Goal: Task Accomplishment & Management: Manage account settings

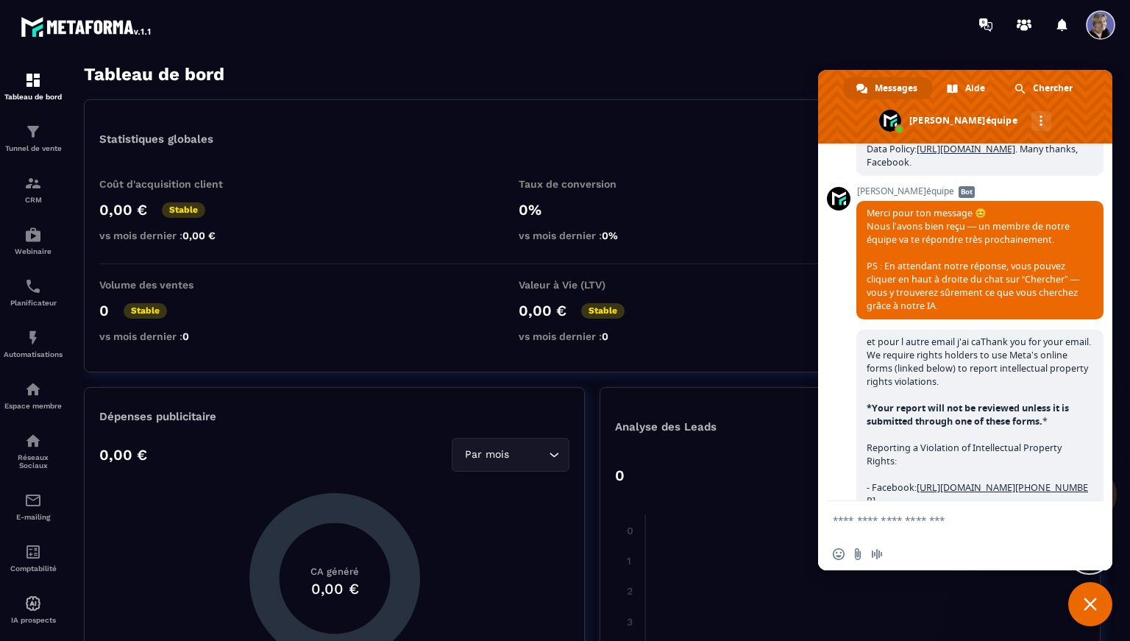
scroll to position [3764, 0]
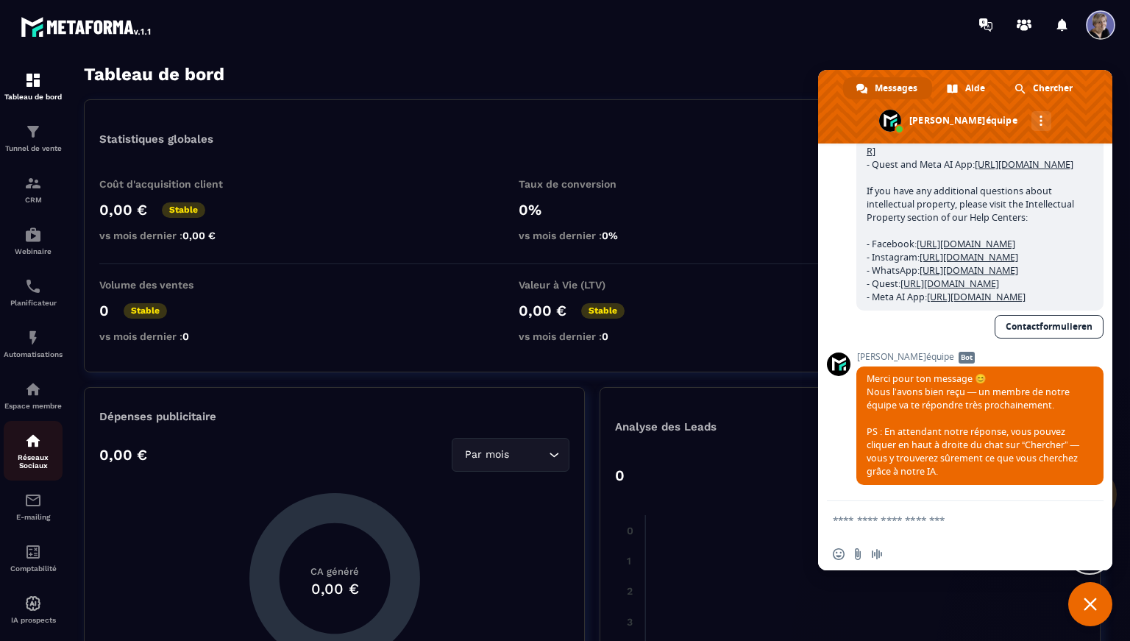
click at [42, 469] on p "Réseaux Sociaux" at bounding box center [33, 461] width 59 height 16
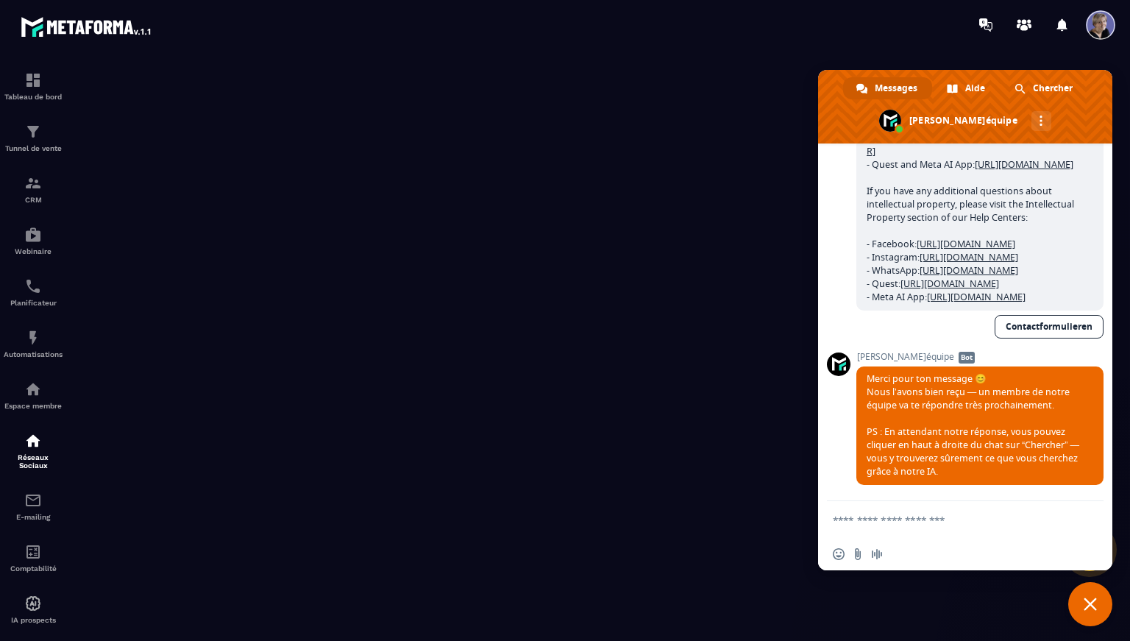
click at [1115, 26] on span at bounding box center [1100, 24] width 29 height 29
click at [1095, 606] on span "Fermer le chat" at bounding box center [1090, 604] width 13 height 13
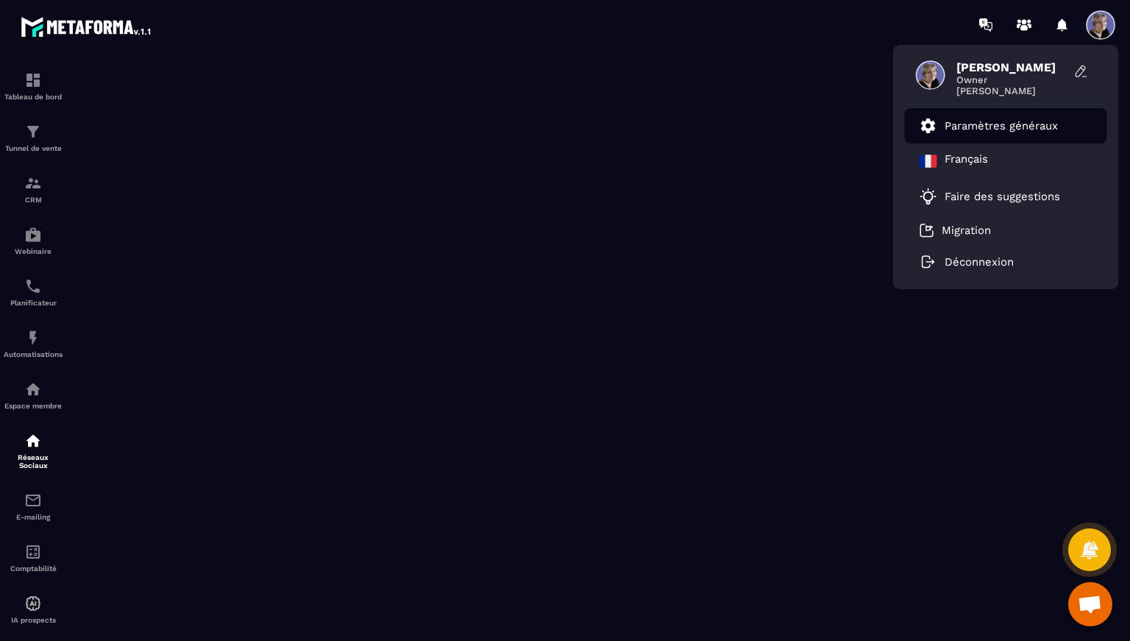
click at [960, 135] on li "Paramètres généraux" at bounding box center [1006, 125] width 202 height 35
click at [967, 131] on p "Paramètres généraux" at bounding box center [1001, 125] width 113 height 13
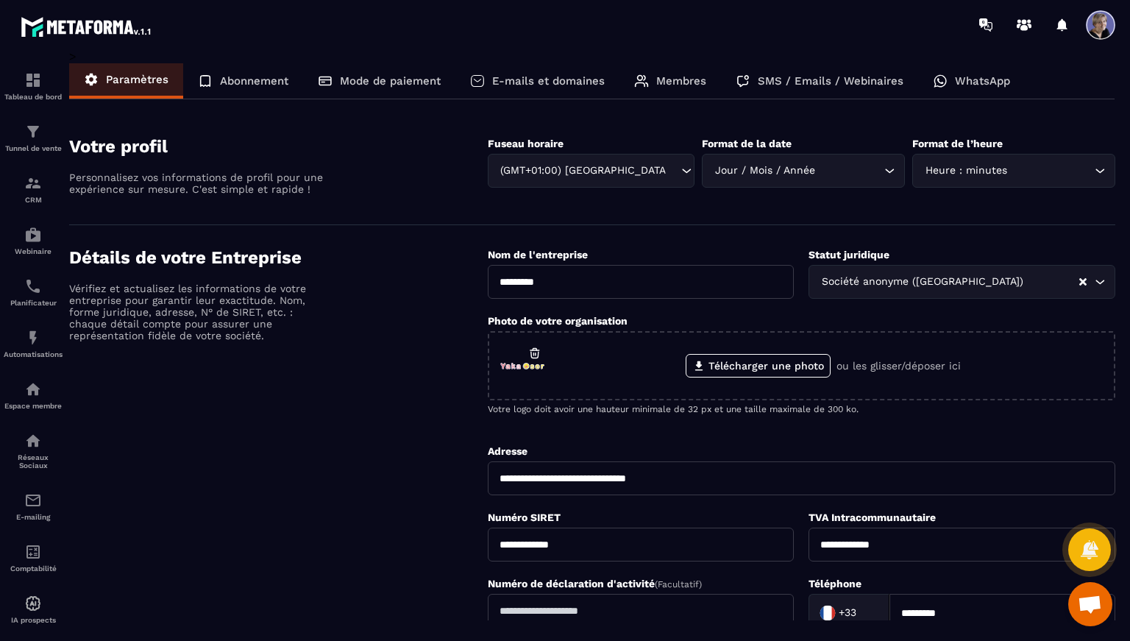
click at [645, 74] on icon at bounding box center [641, 81] width 15 height 15
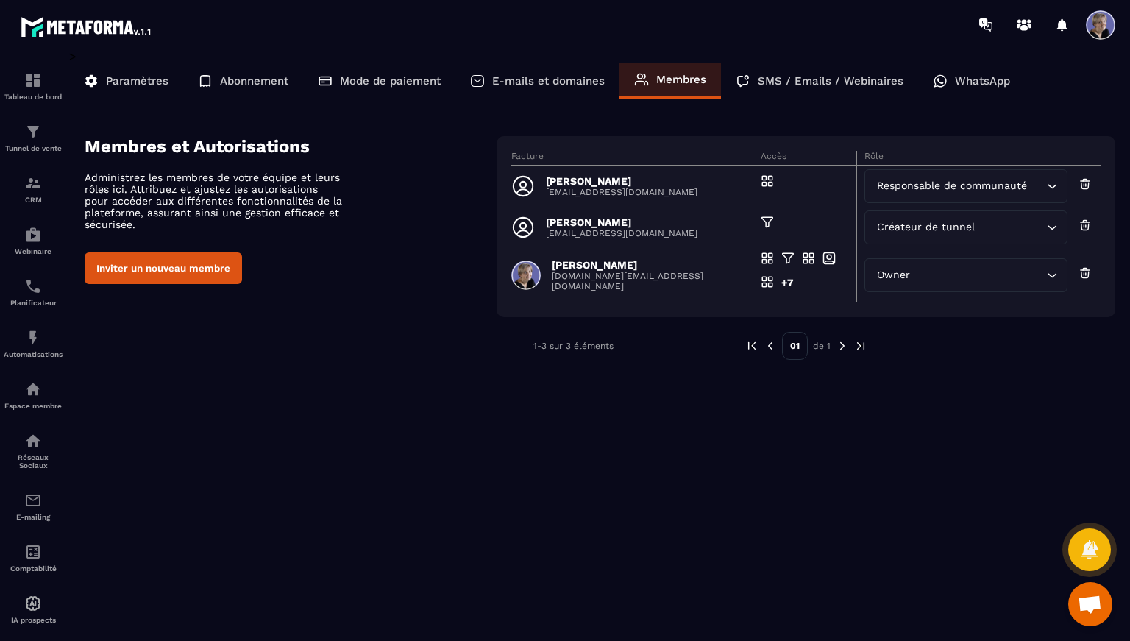
click at [608, 191] on p "[EMAIL_ADDRESS][DOMAIN_NAME]" at bounding box center [622, 192] width 152 height 10
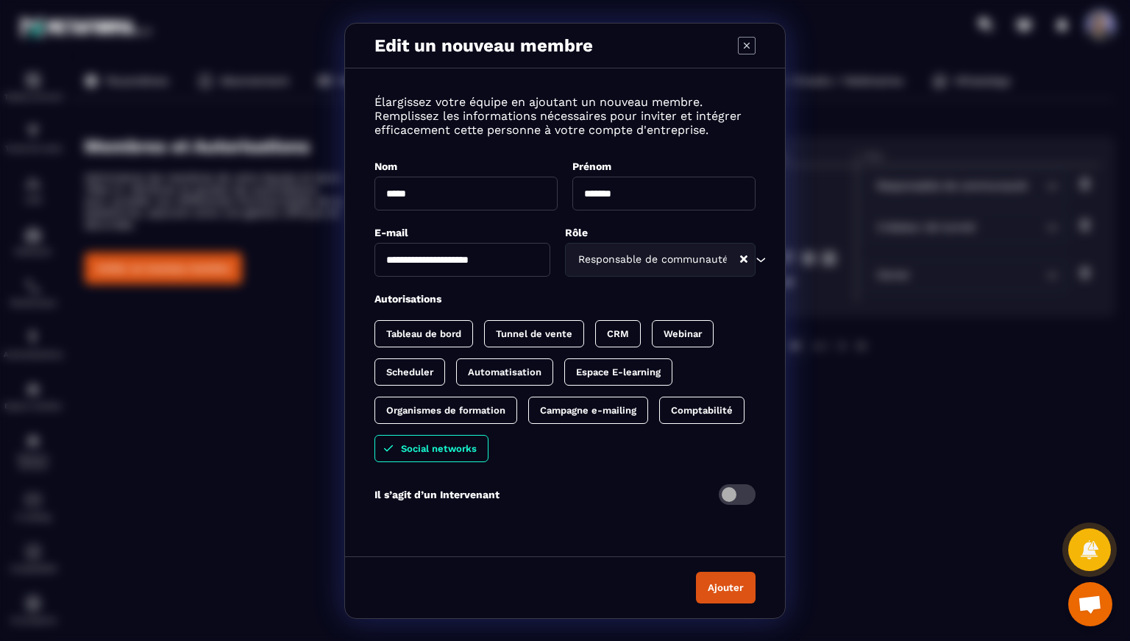
click at [731, 587] on button "Ajouter" at bounding box center [726, 588] width 60 height 32
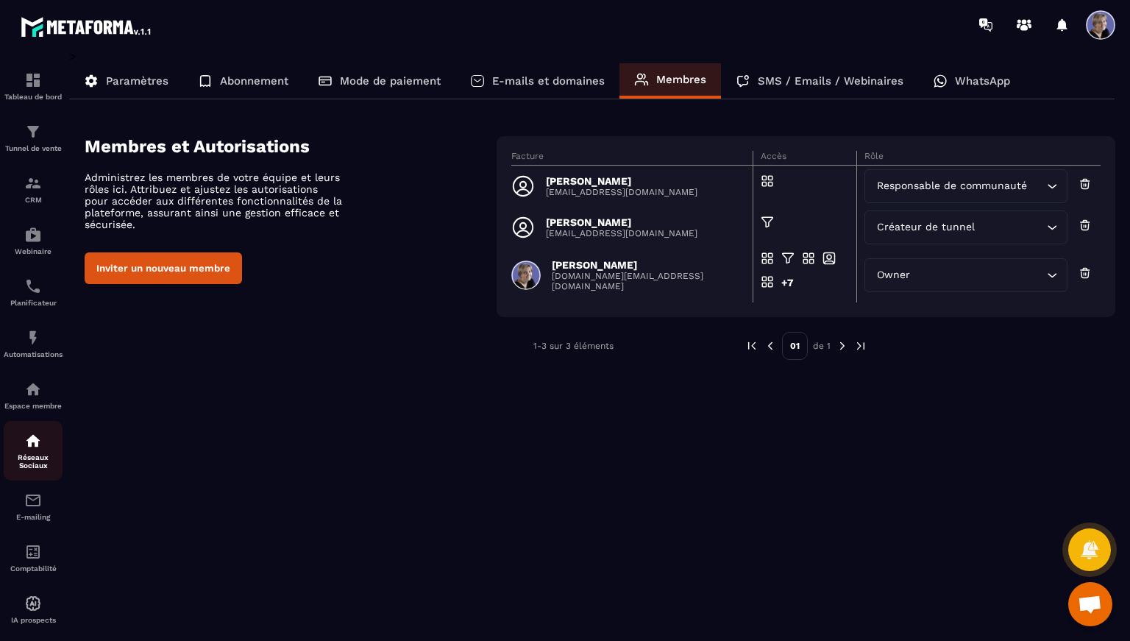
click at [30, 455] on div "Réseaux Sociaux" at bounding box center [33, 451] width 59 height 38
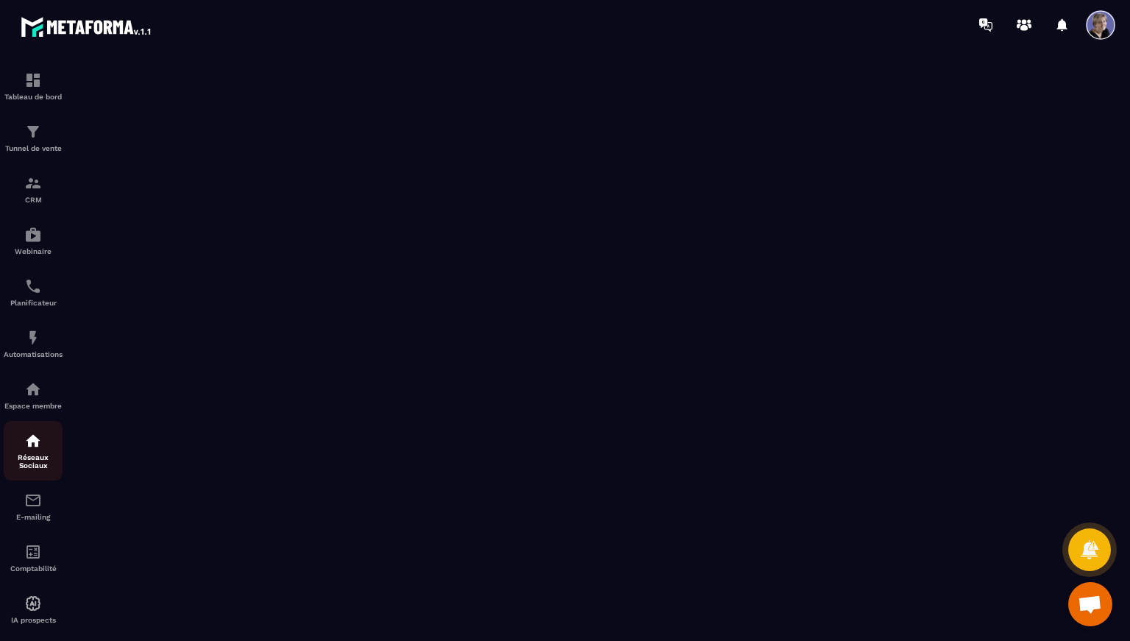
click at [43, 462] on p "Réseaux Sociaux" at bounding box center [33, 461] width 59 height 16
click at [36, 456] on div "Réseaux Sociaux" at bounding box center [33, 451] width 59 height 38
click at [1102, 21] on span at bounding box center [1100, 24] width 29 height 29
click at [1106, 23] on span at bounding box center [1100, 24] width 29 height 29
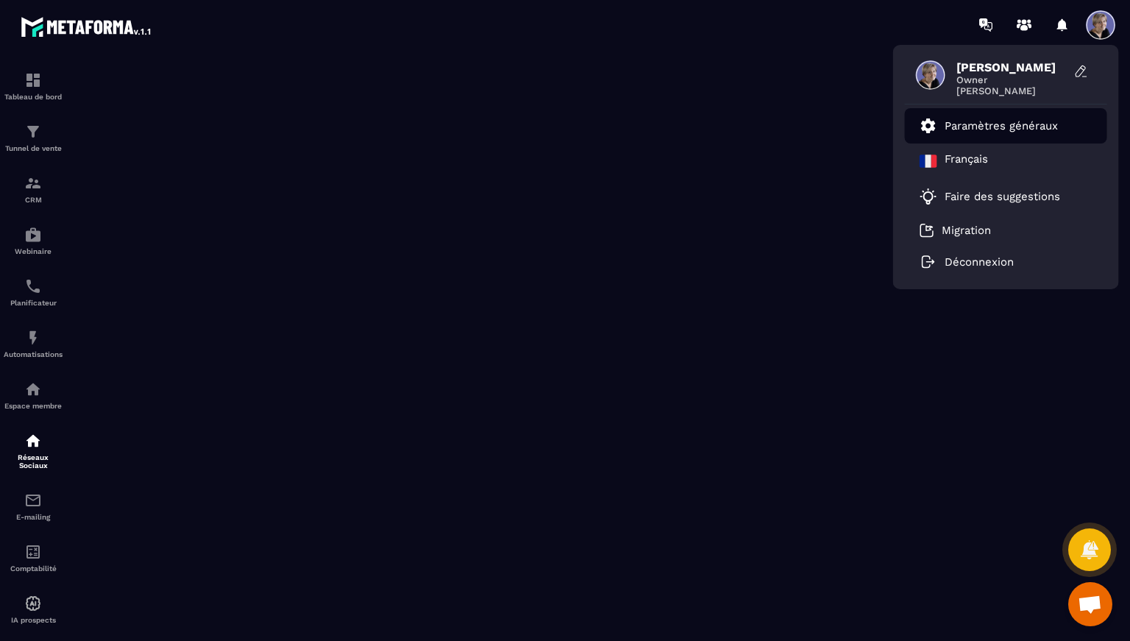
click at [982, 128] on p "Paramètres généraux" at bounding box center [1001, 125] width 113 height 13
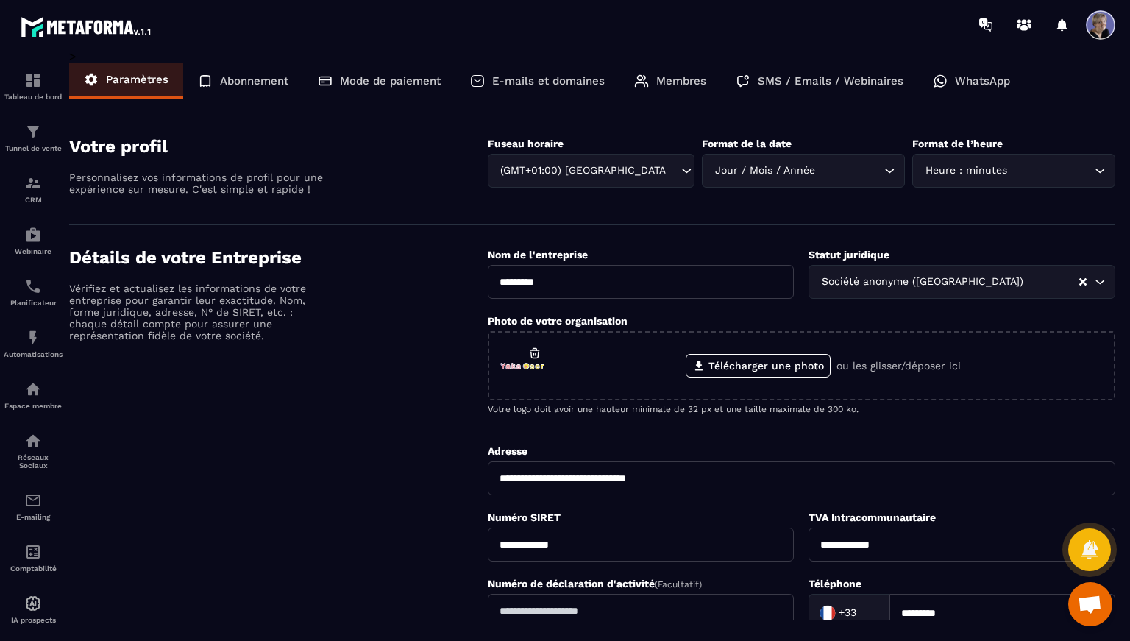
click at [664, 80] on p "Membres" at bounding box center [681, 80] width 50 height 13
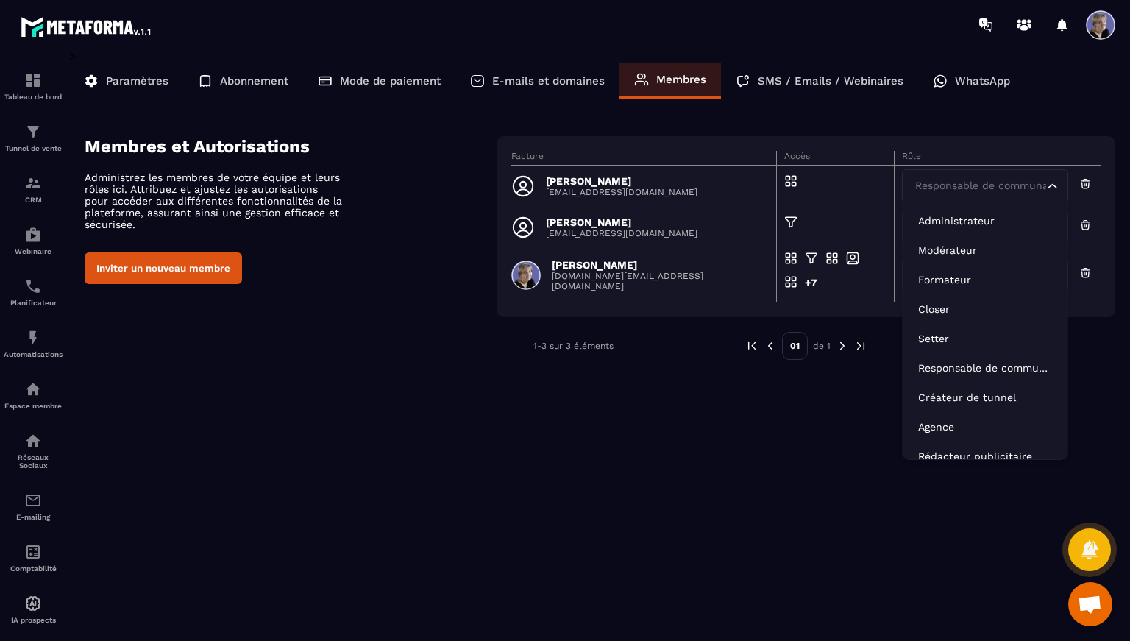
click at [1052, 184] on icon "Search for option" at bounding box center [1053, 186] width 15 height 15
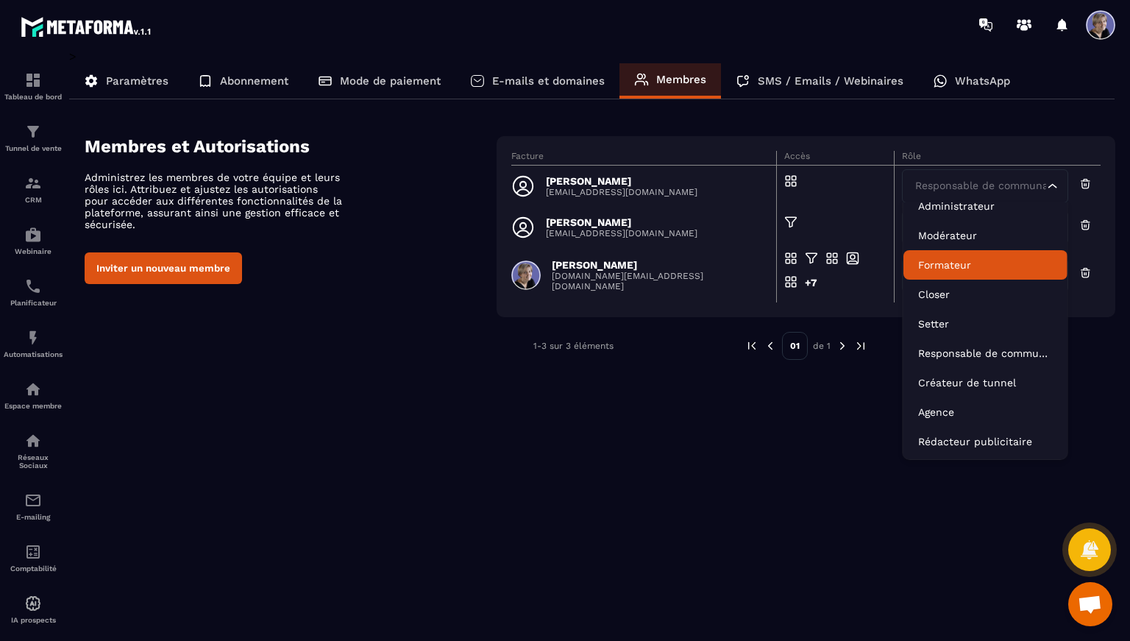
scroll to position [15, 0]
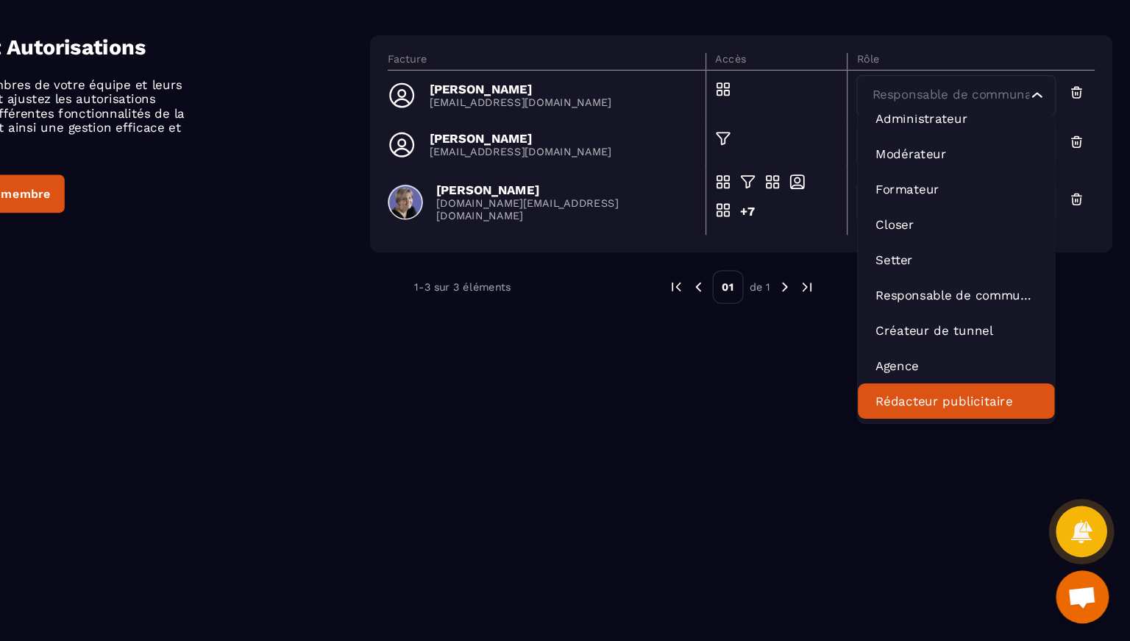
click at [967, 445] on p "Rédacteur publicitaire" at bounding box center [985, 440] width 135 height 15
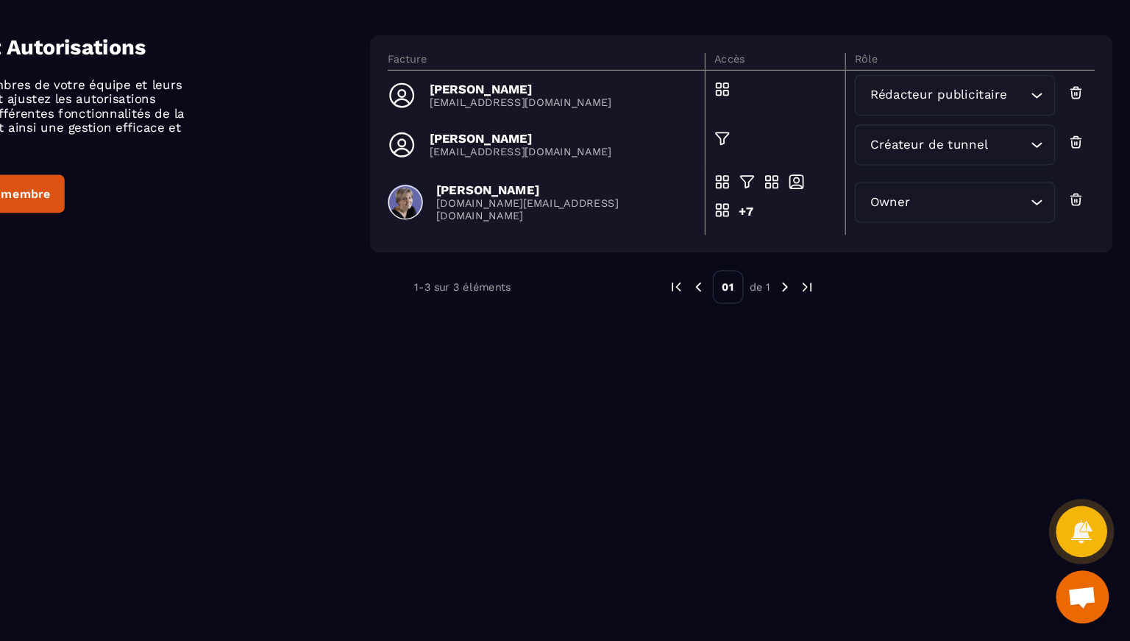
click at [976, 183] on div "Rédacteur publicitaire" at bounding box center [977, 186] width 137 height 16
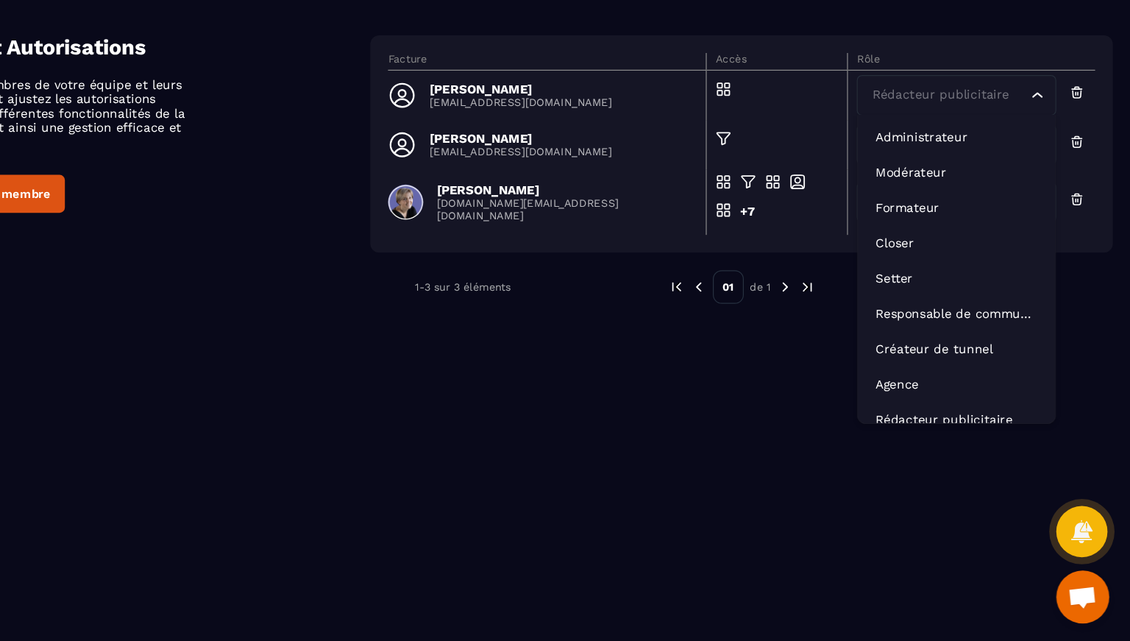
click at [1053, 188] on icon "Search for option" at bounding box center [1053, 186] width 15 height 15
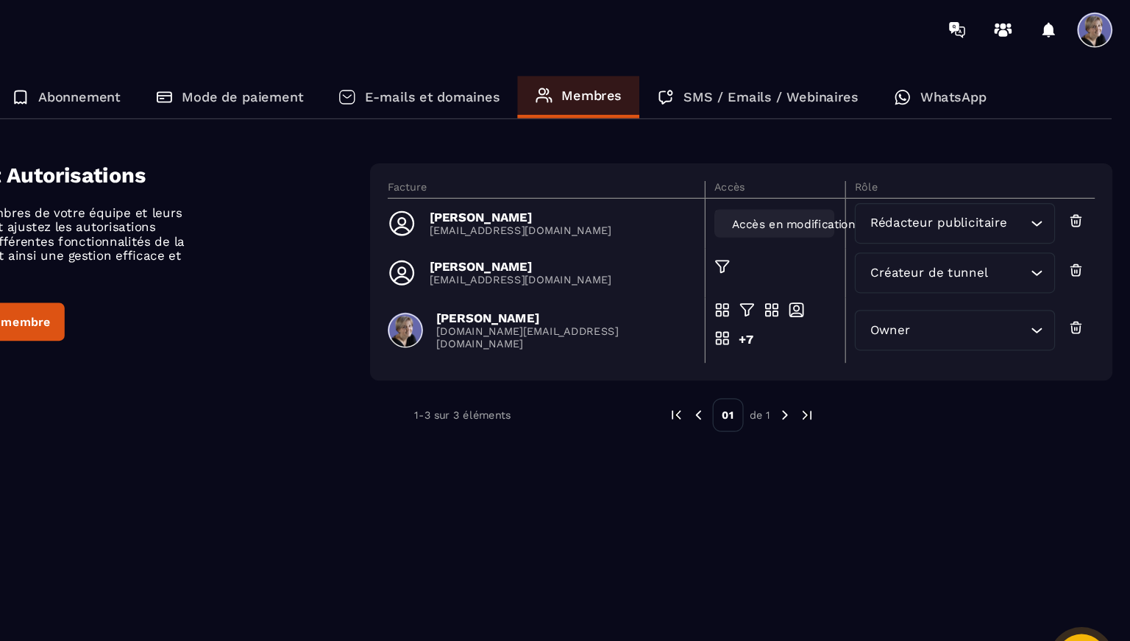
click at [796, 184] on div "Accès en modification" at bounding box center [834, 186] width 100 height 24
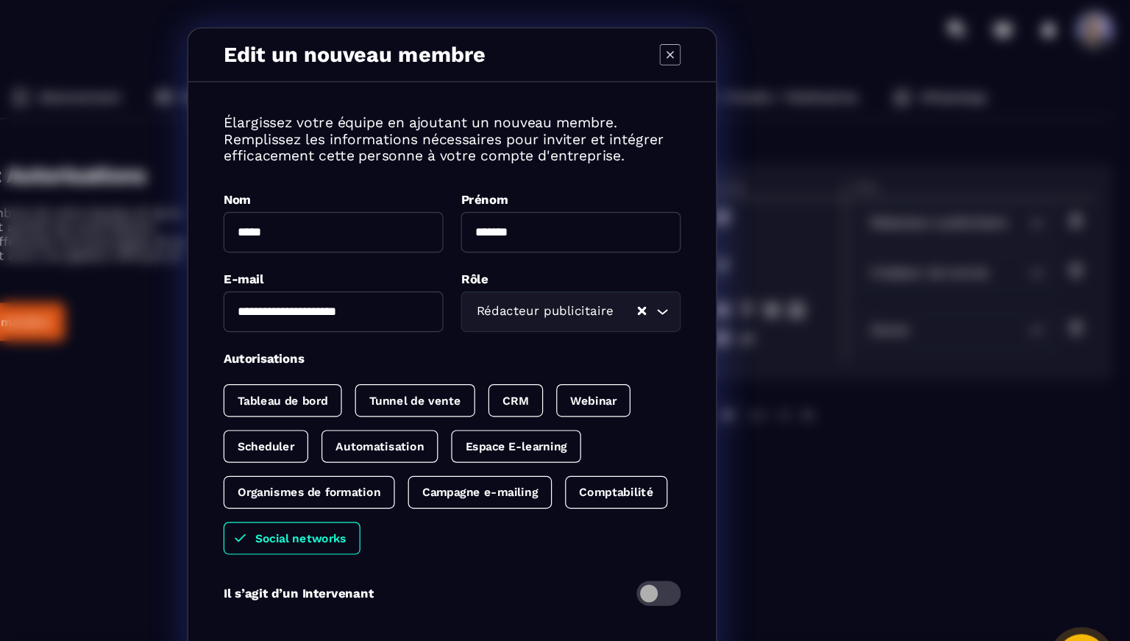
click at [422, 194] on input "*****" at bounding box center [466, 194] width 183 height 34
type input "*****"
click at [597, 455] on div "Tableau de bord Tunnel de vente CRM Webinar Scheduler Automatisation Espace E-l…" at bounding box center [565, 391] width 381 height 142
click at [650, 453] on div "Tableau de bord Tunnel de vente CRM Webinar Scheduler Automatisation Espace E-l…" at bounding box center [565, 391] width 381 height 142
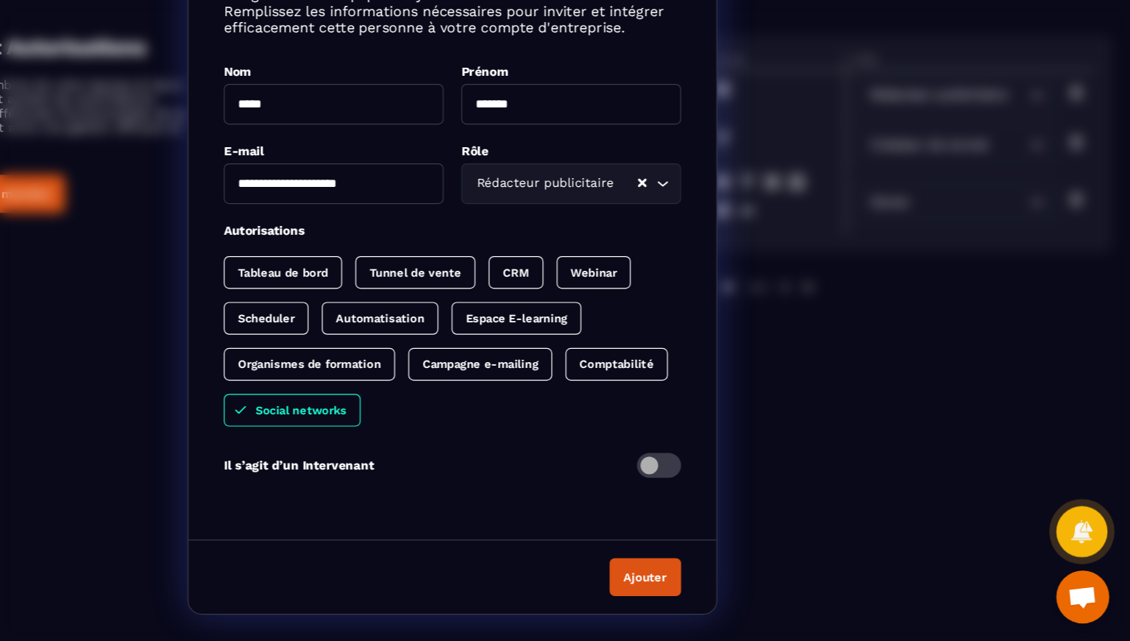
click at [725, 591] on button "Ajouter" at bounding box center [726, 588] width 60 height 32
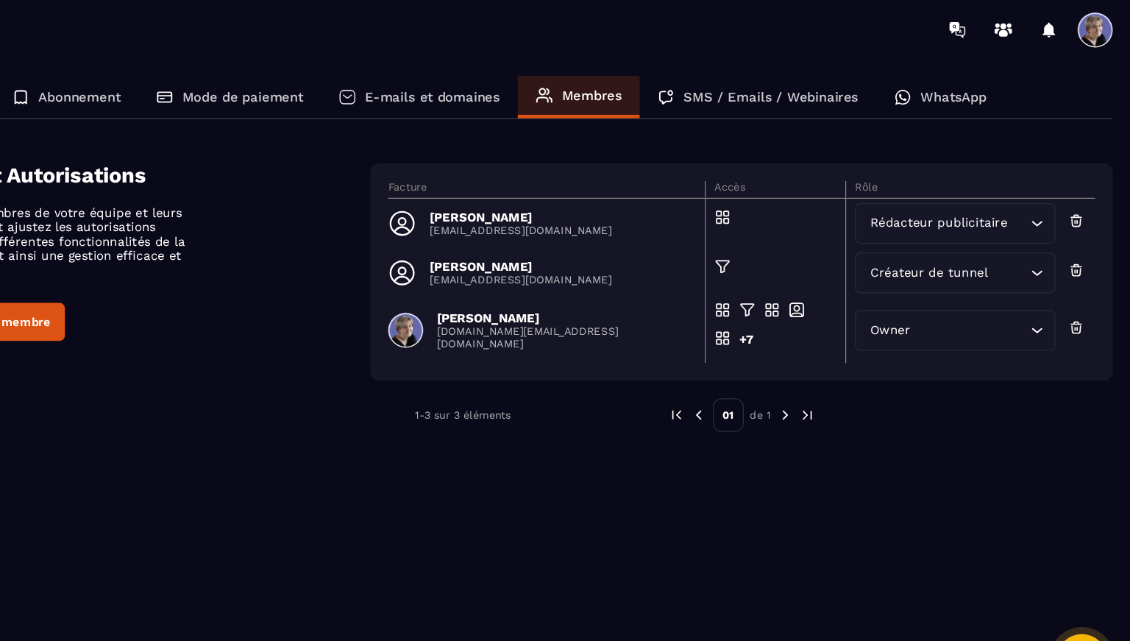
scroll to position [0, 0]
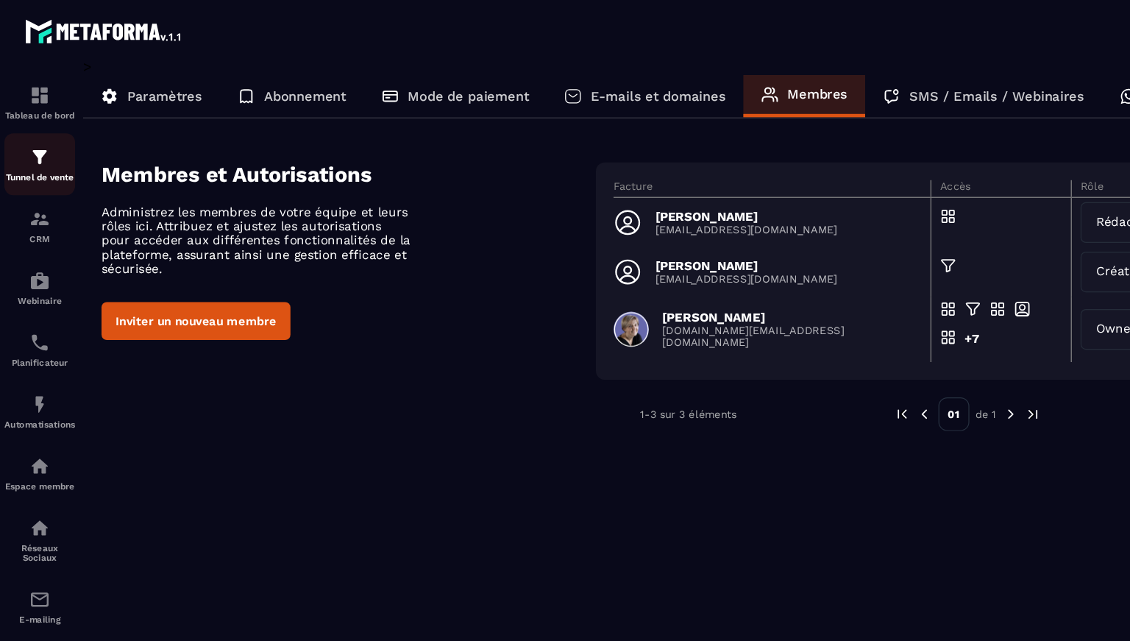
click at [36, 135] on img at bounding box center [33, 132] width 18 height 18
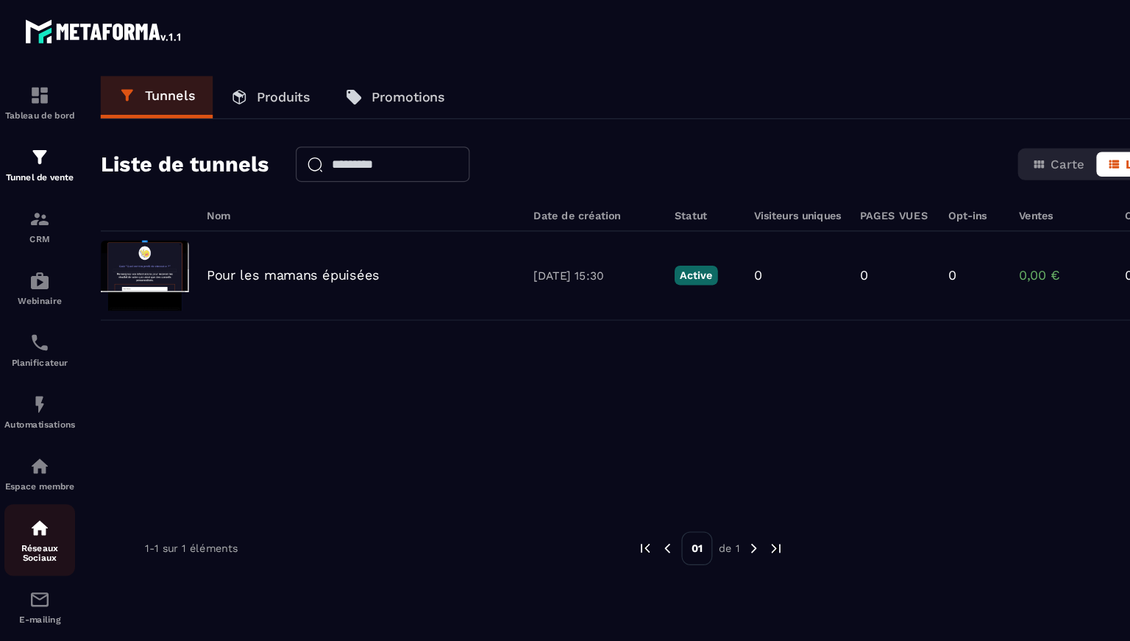
click at [52, 459] on p "Réseaux Sociaux" at bounding box center [33, 461] width 59 height 16
